Goal: Information Seeking & Learning: Stay updated

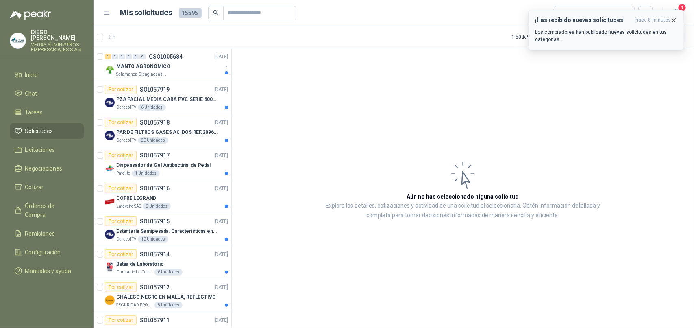
click at [602, 28] on p "Los compradores han publicado nuevas solicitudes en tus categorías." at bounding box center [606, 35] width 142 height 15
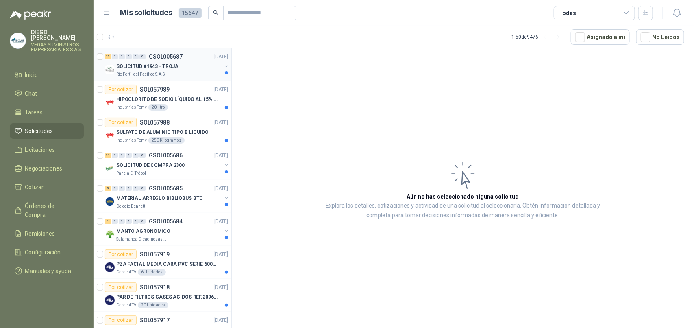
click at [169, 74] on div "Rio Fertil del Pacífico S.A.S." at bounding box center [168, 74] width 105 height 7
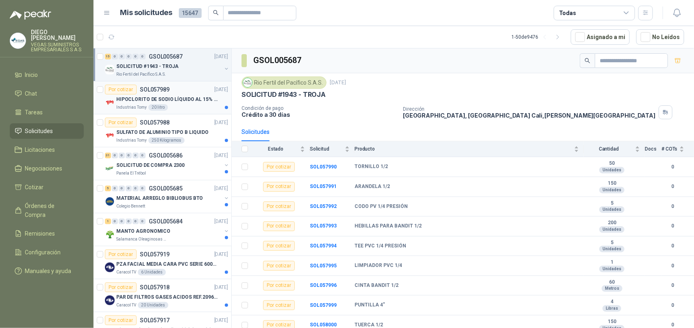
click at [187, 100] on p "HIPOCLORITO DE SODIO LÍQUIDO AL 15% CONT NETO 20L" at bounding box center [166, 100] width 101 height 8
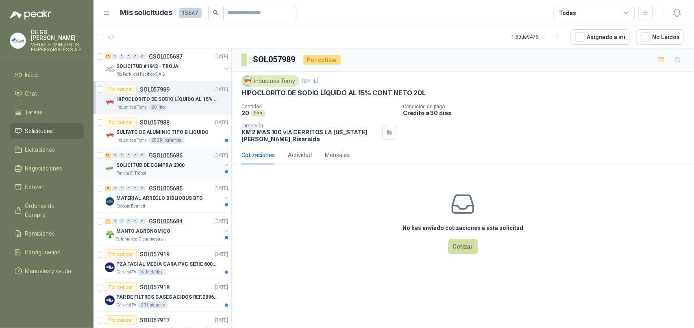
click at [185, 171] on div "Panela El Trébol" at bounding box center [168, 173] width 105 height 7
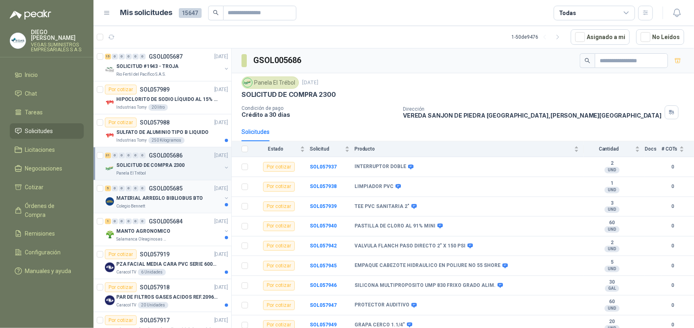
click at [181, 202] on p "MATERIAL ARREGLO BIBLIOBUS BTO" at bounding box center [159, 198] width 87 height 8
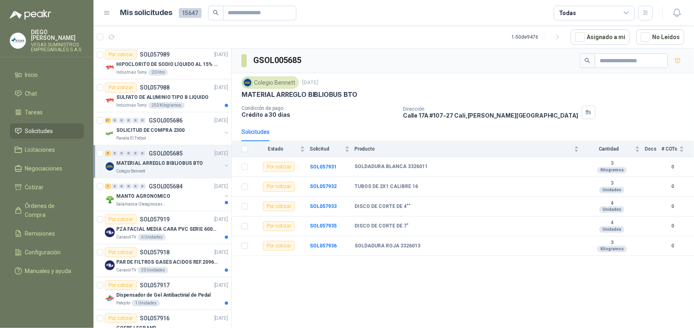
scroll to position [51, 0]
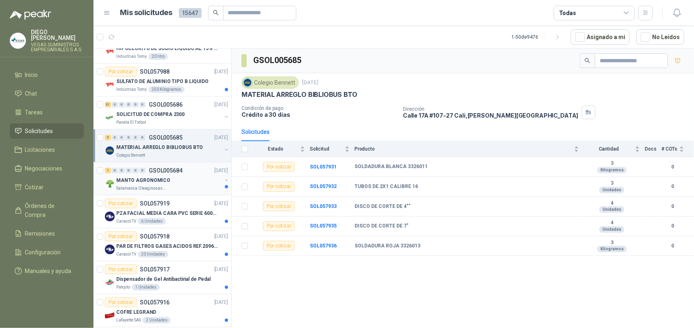
click at [187, 188] on div "Salamanca Oleaginosas SAS" at bounding box center [168, 188] width 105 height 7
